Goal: Information Seeking & Learning: Understand process/instructions

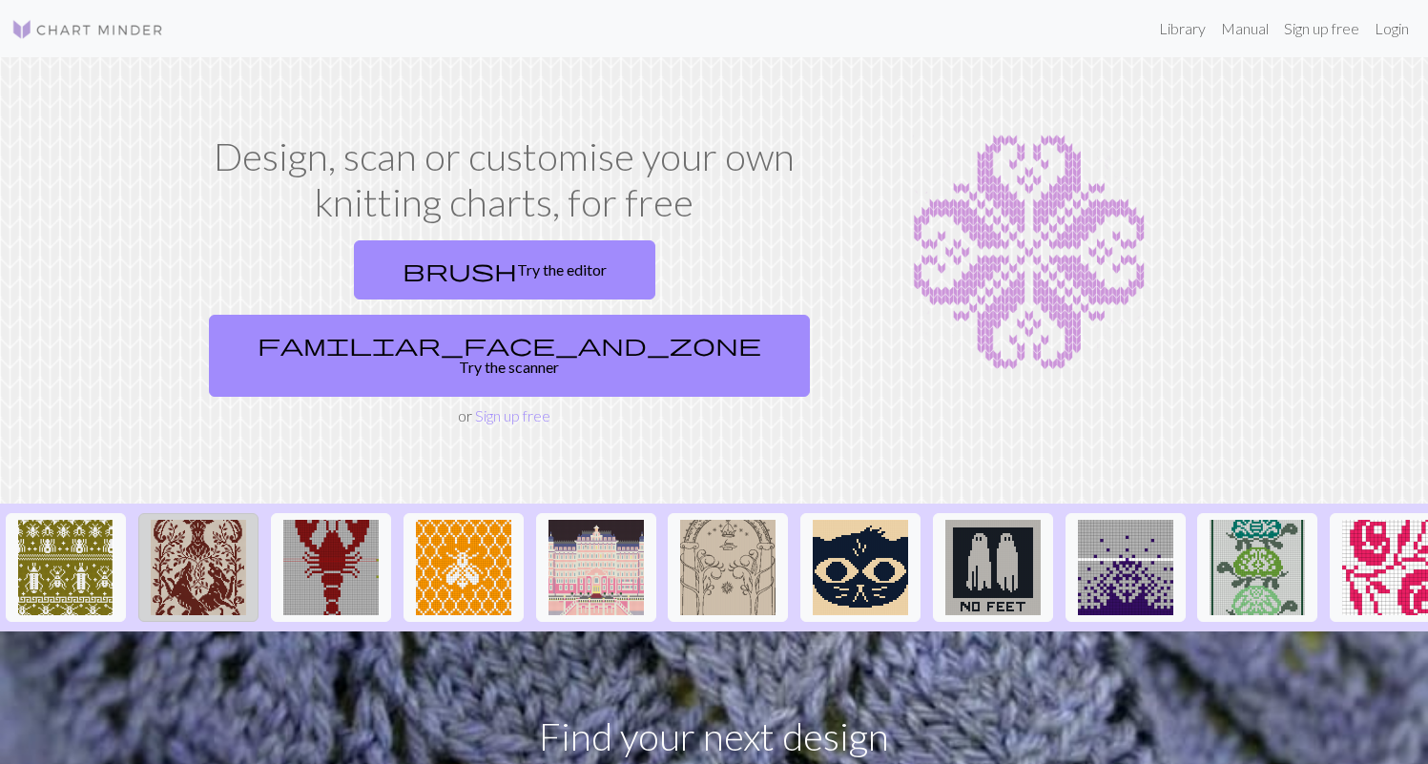
click at [204, 527] on img at bounding box center [198, 567] width 95 height 95
click at [749, 530] on img at bounding box center [727, 567] width 95 height 95
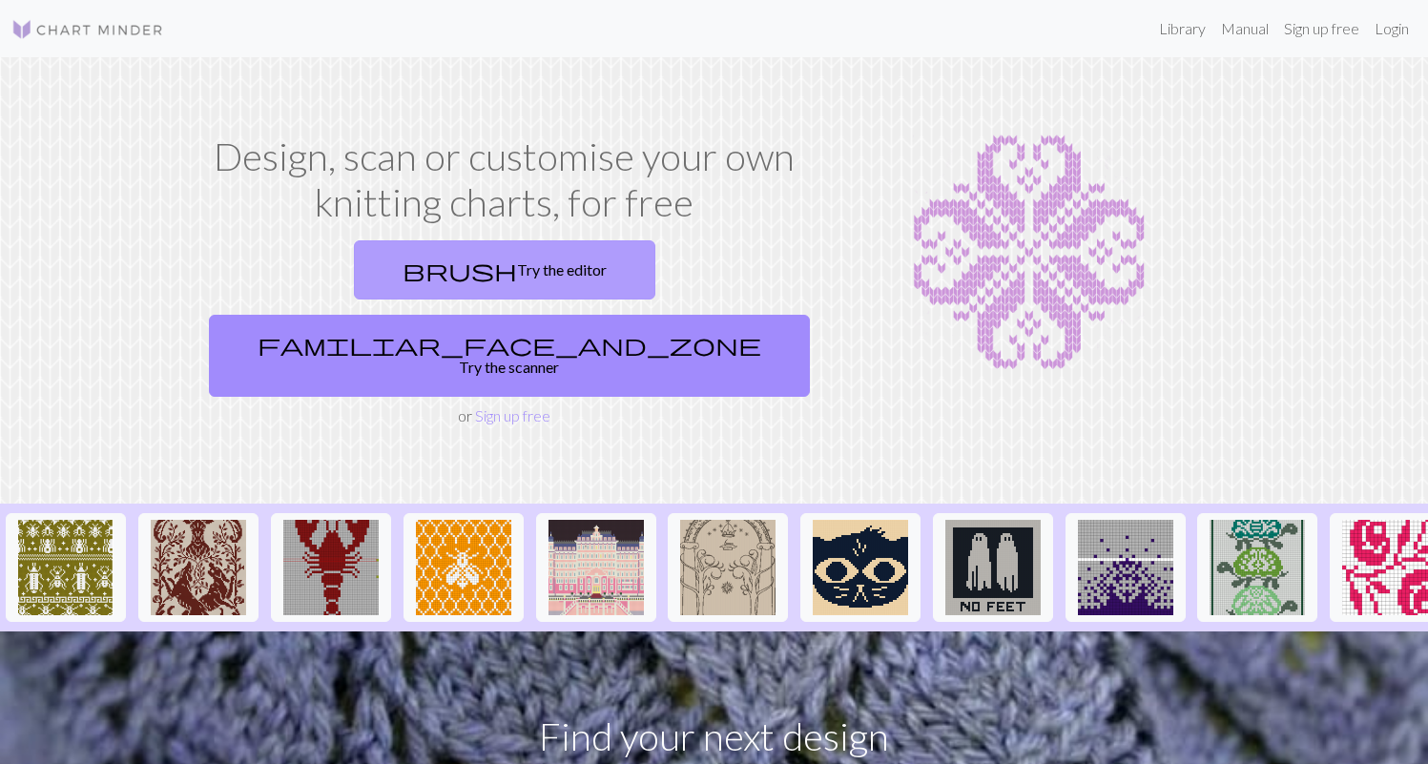
click at [370, 265] on link "brush Try the editor" at bounding box center [504, 269] width 301 height 59
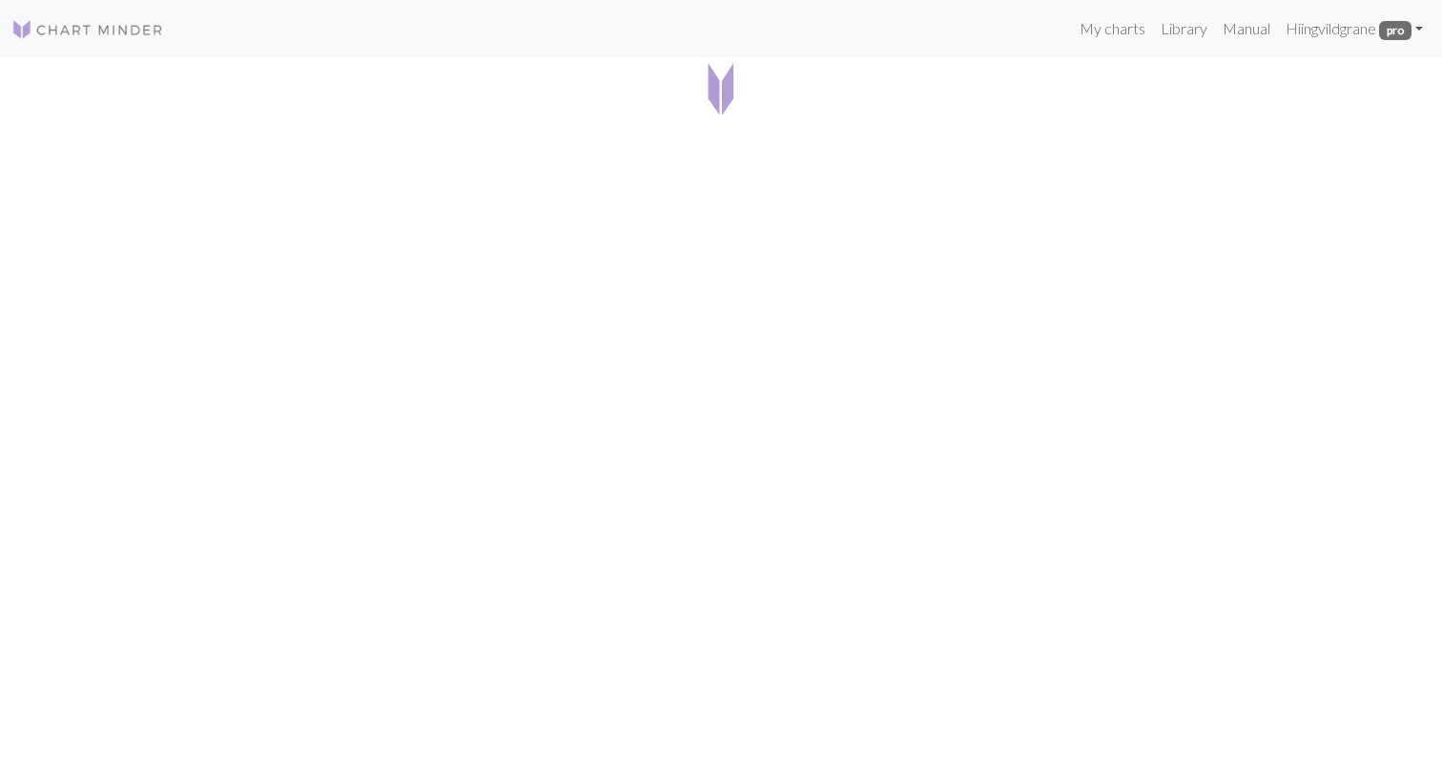
click at [713, 92] on img at bounding box center [721, 87] width 61 height 61
click at [731, 92] on img at bounding box center [721, 87] width 61 height 61
click at [1186, 27] on link "Library" at bounding box center [1184, 29] width 62 height 38
click at [1119, 33] on link "My charts" at bounding box center [1112, 29] width 81 height 38
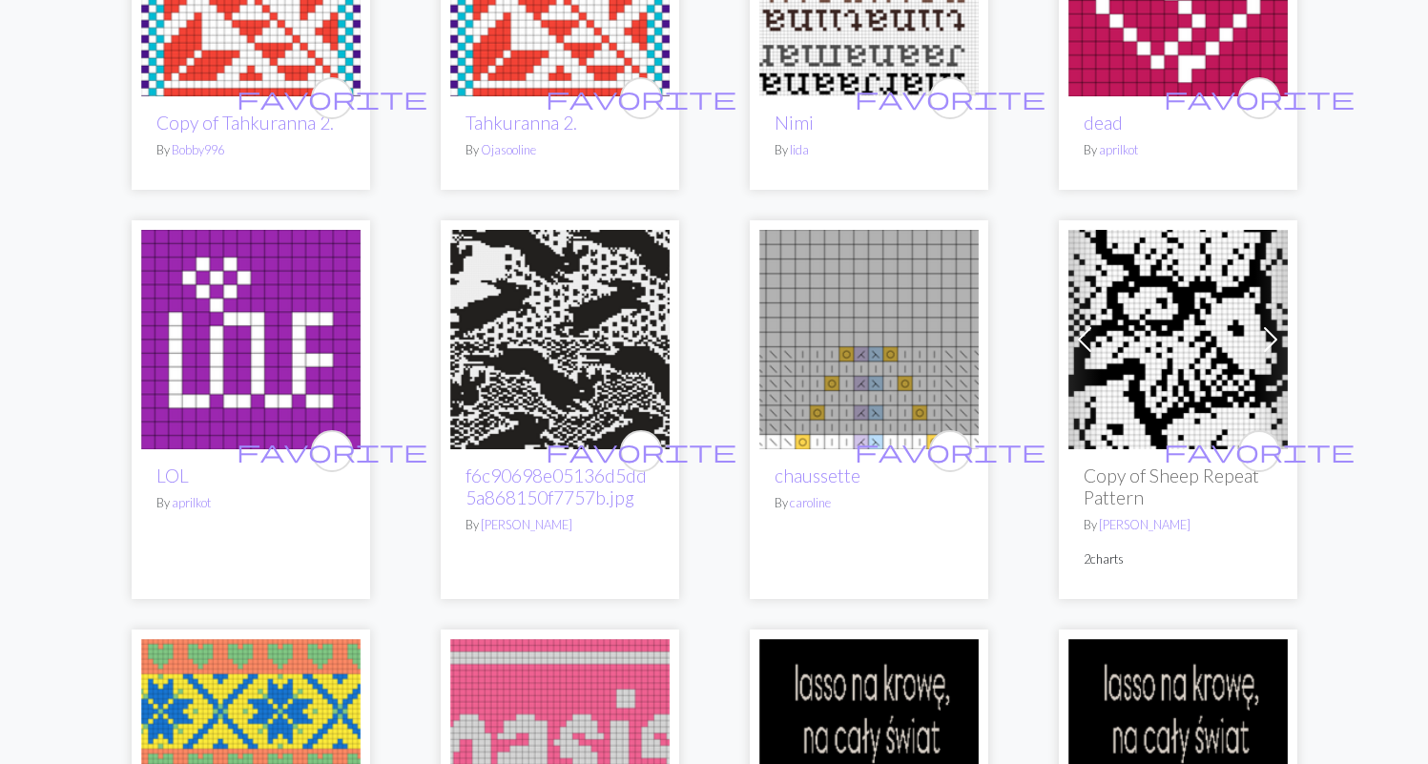
scroll to position [572, 0]
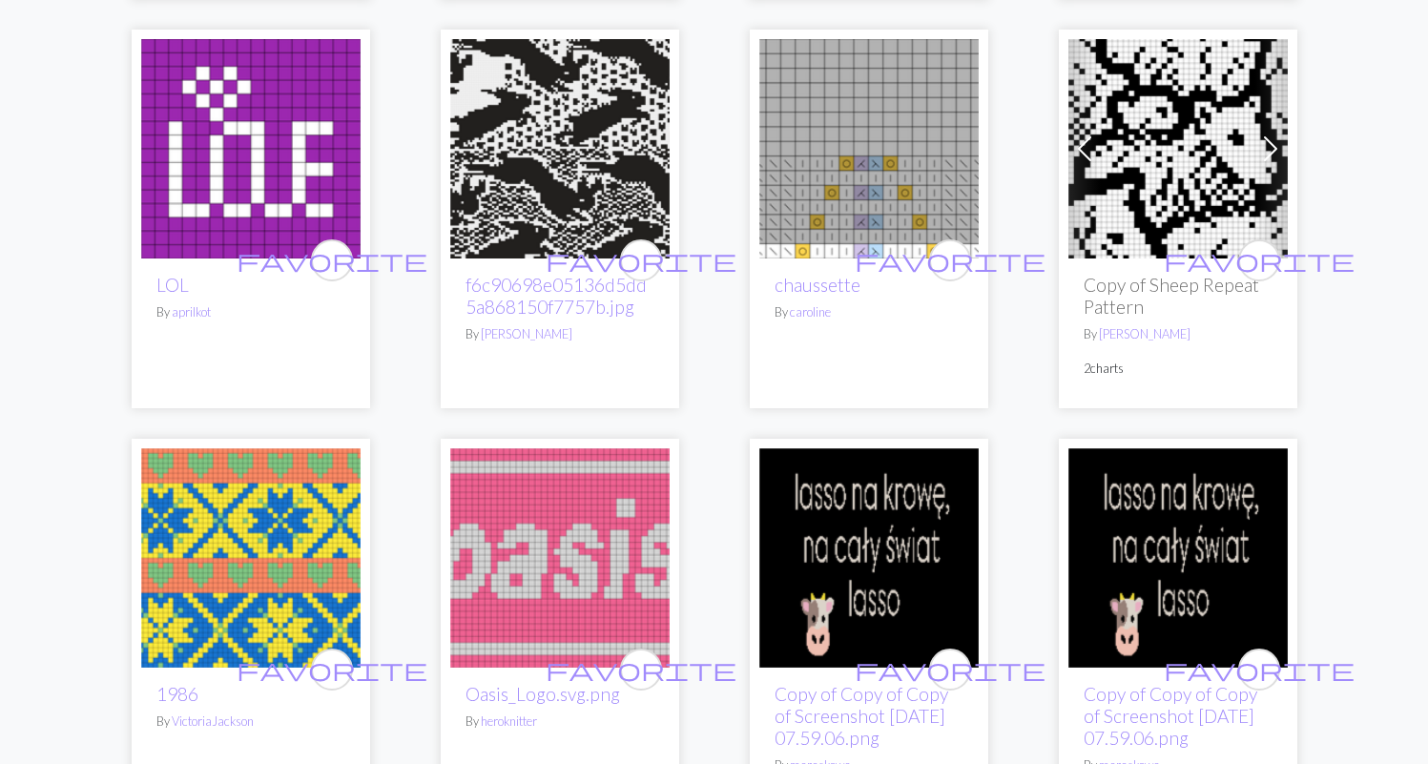
click at [1166, 230] on img at bounding box center [1177, 148] width 219 height 219
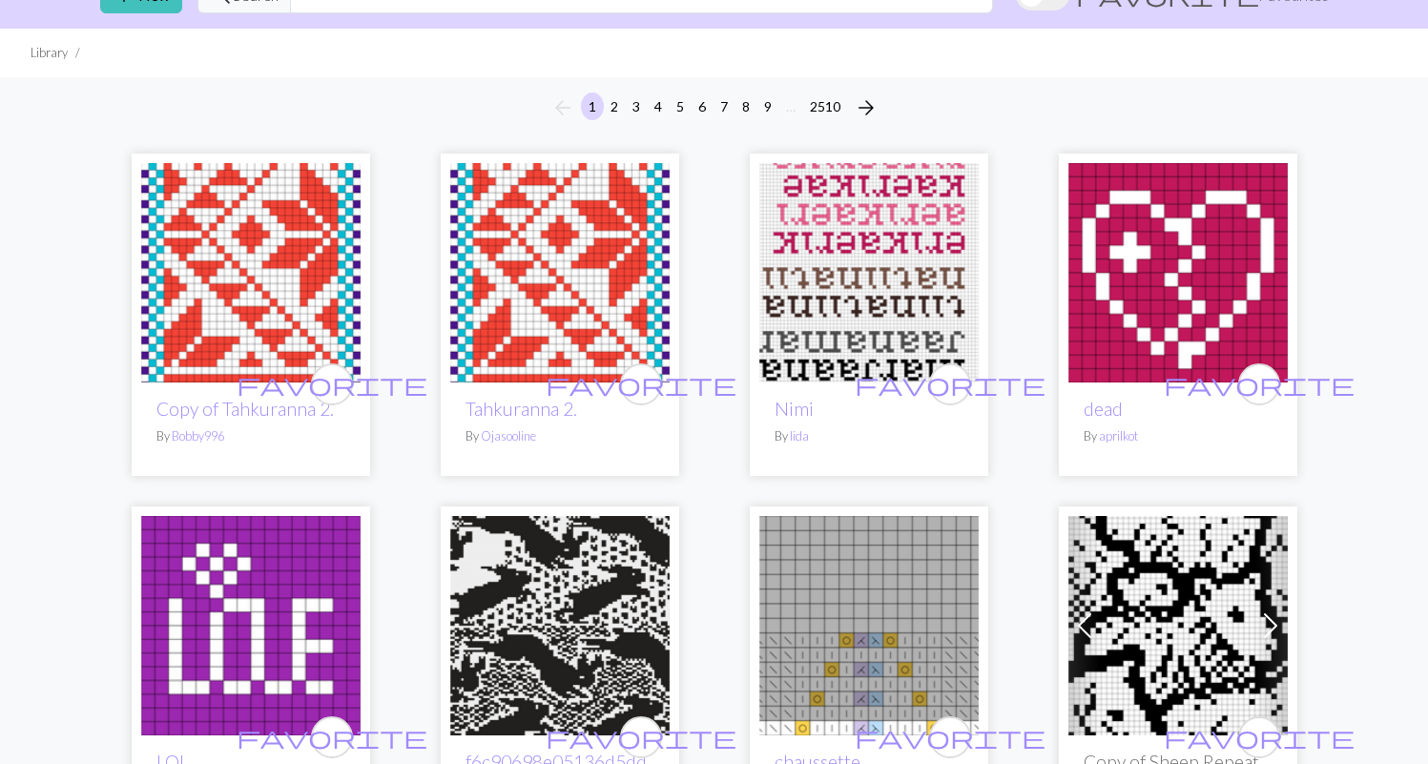
scroll to position [0, 0]
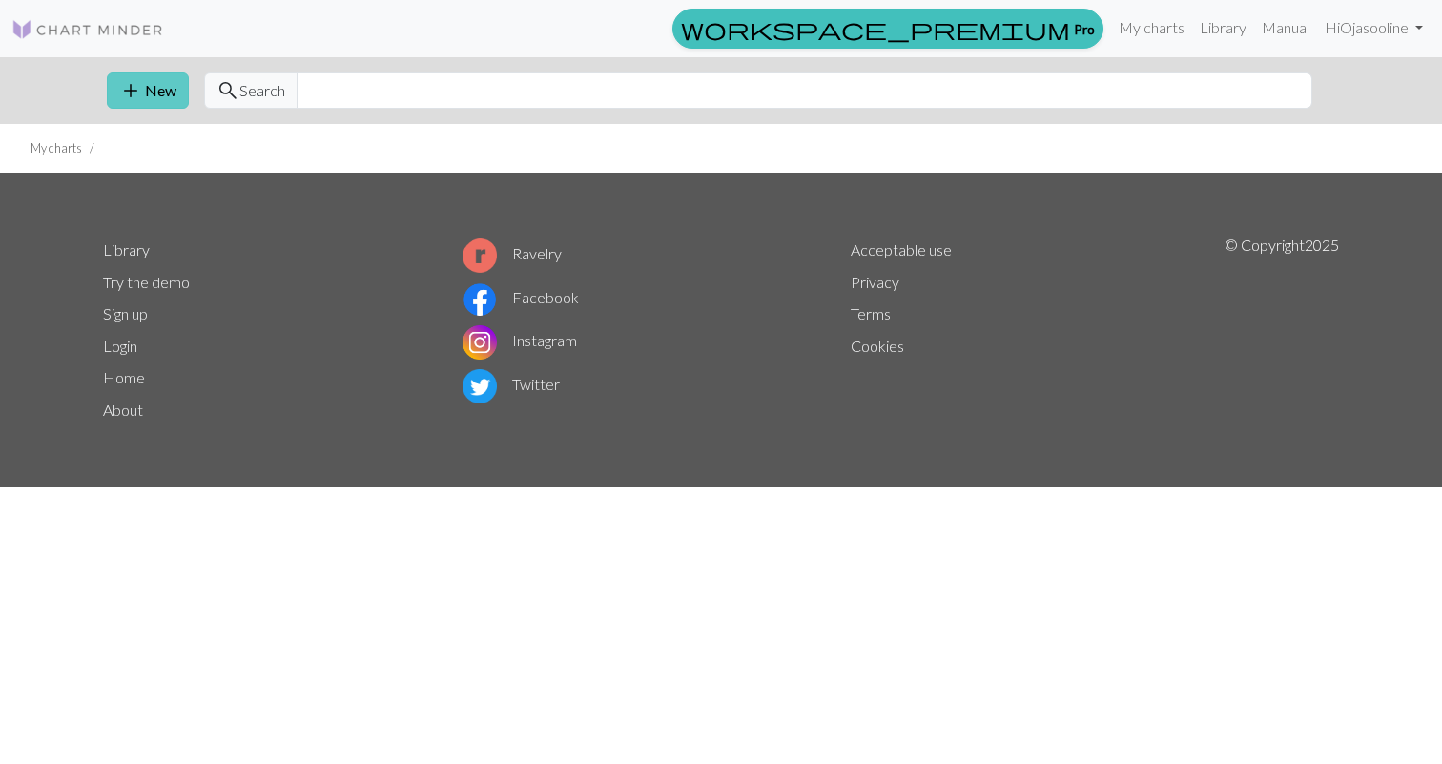
click at [153, 93] on button "add New" at bounding box center [148, 90] width 82 height 36
click at [128, 87] on span "add" at bounding box center [130, 90] width 23 height 27
click at [166, 282] on link "Try the demo" at bounding box center [146, 282] width 87 height 18
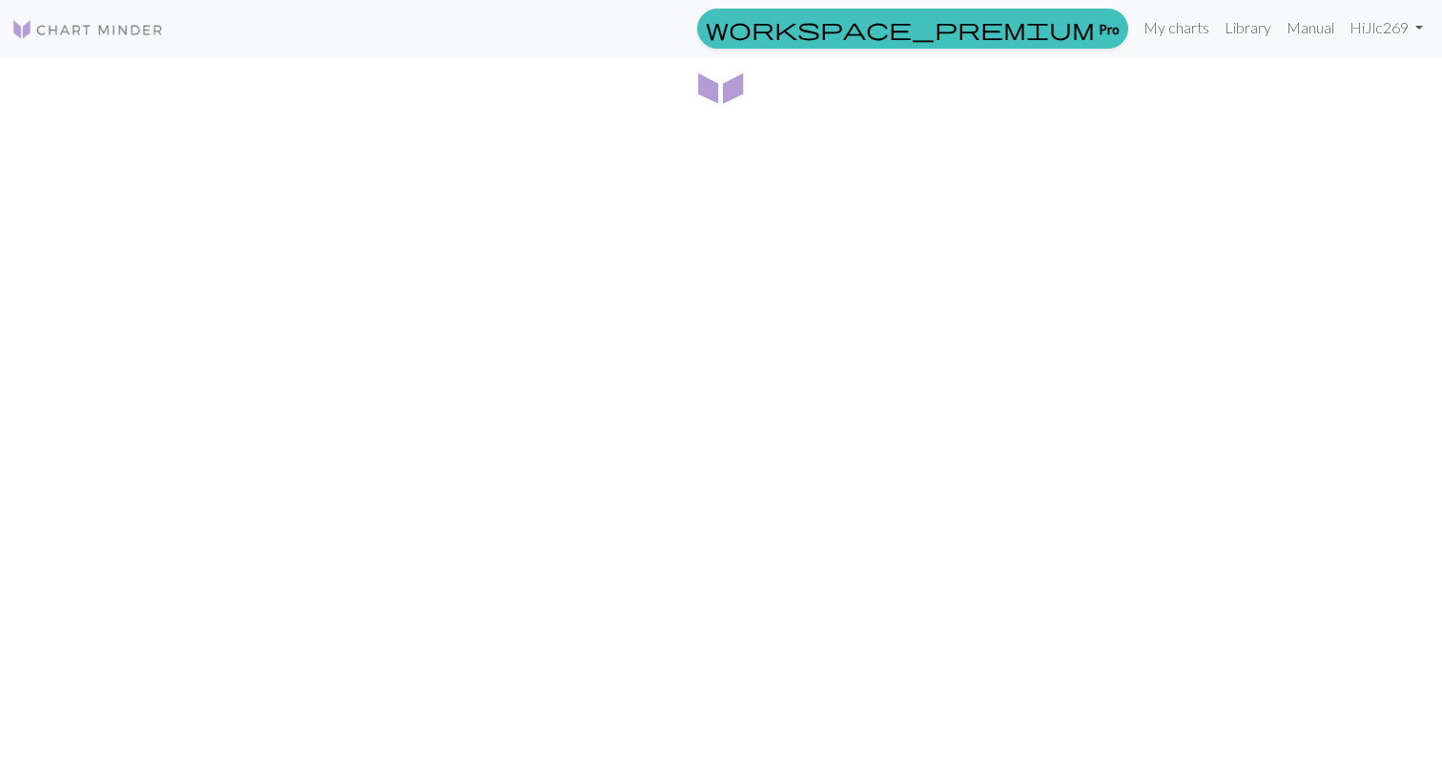
click at [118, 28] on img at bounding box center [87, 29] width 153 height 23
drag, startPoint x: 732, startPoint y: 93, endPoint x: 1309, endPoint y: 31, distance: 580.4
click at [1309, 31] on link "Manual" at bounding box center [1310, 28] width 63 height 38
